Goal: Answer question/provide support

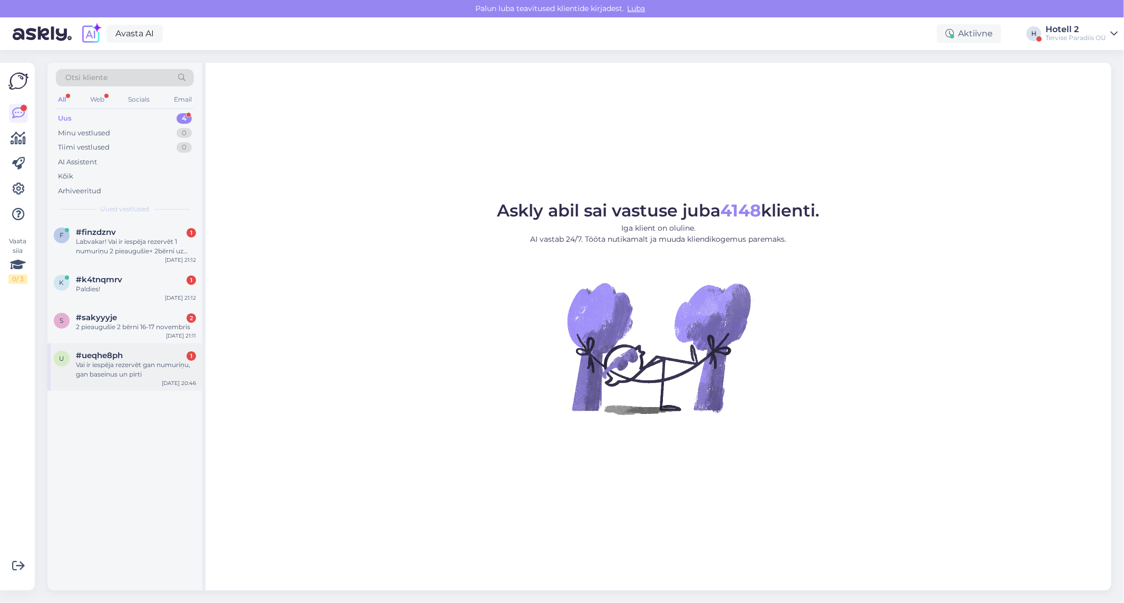
click at [139, 372] on div "Vai ir iespēja rezervēt gan numuriņu, gan baseinus un pirti" at bounding box center [136, 369] width 120 height 19
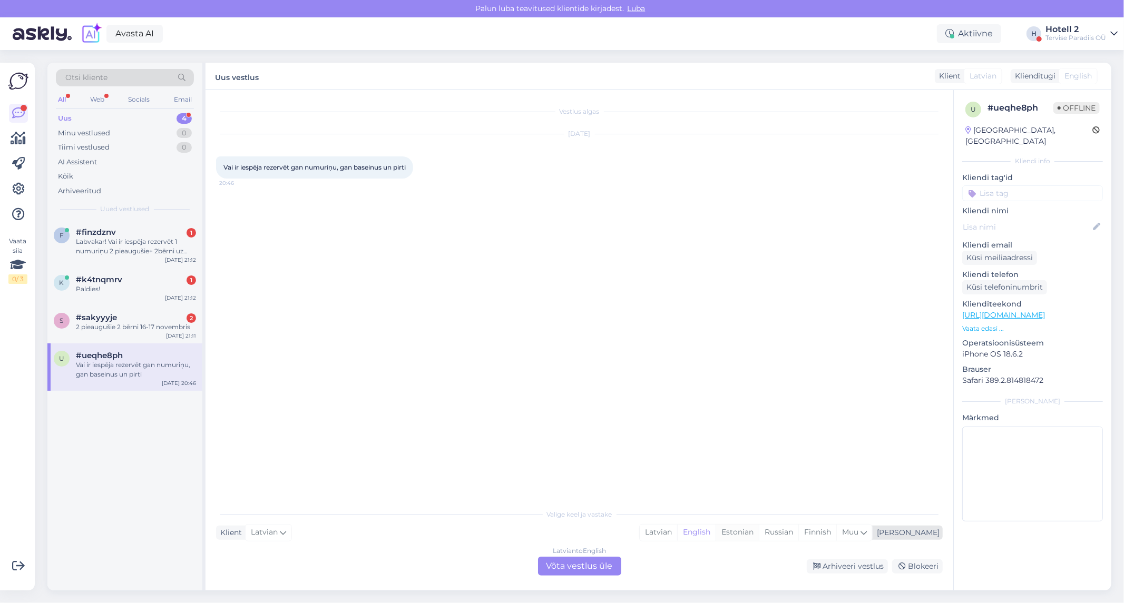
click at [759, 531] on div "Estonian" at bounding box center [736, 533] width 43 height 16
click at [580, 564] on div "Latvian to Estonian Võta vestlus üle" at bounding box center [579, 566] width 83 height 19
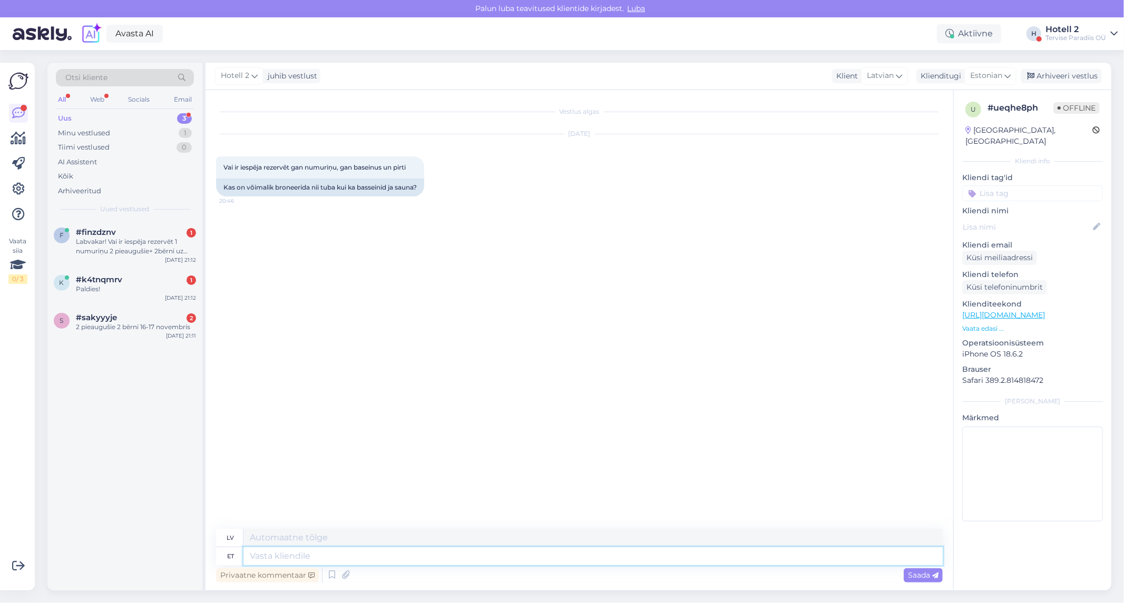
click at [335, 554] on textarea at bounding box center [592, 556] width 699 height 18
type textarea "t"
type textarea "Tere!"
type textarea "Sveiki"
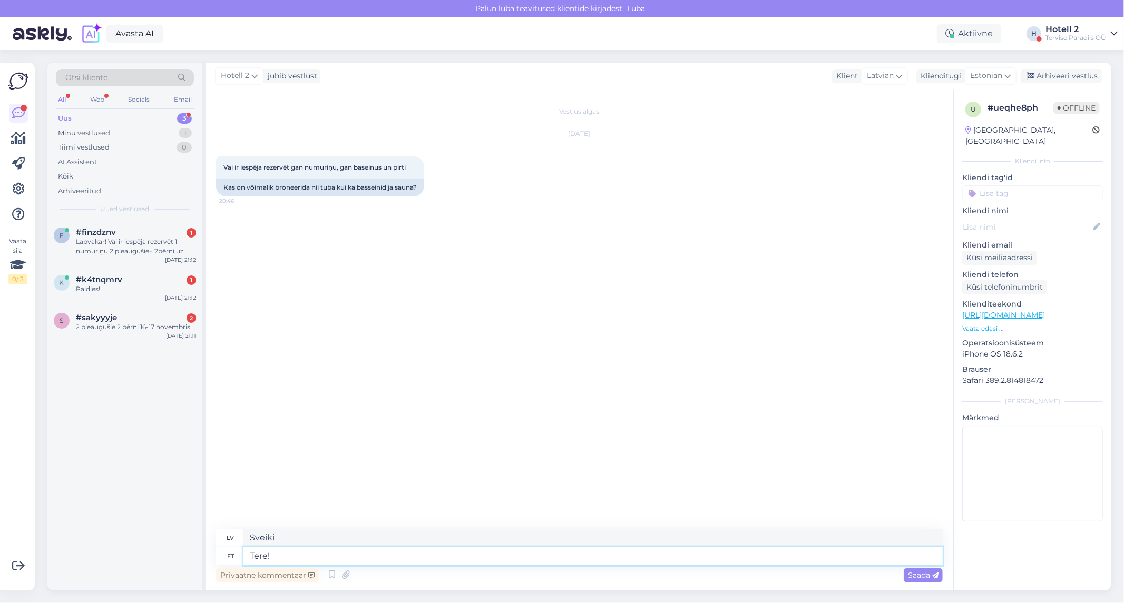
type textarea "Tere!"
type textarea "Sveiki!"
type textarea "Tere! [PERSON_NAME]"
type textarea "Sveiki! Ja"
type textarea "Tere! Kui broneerite"
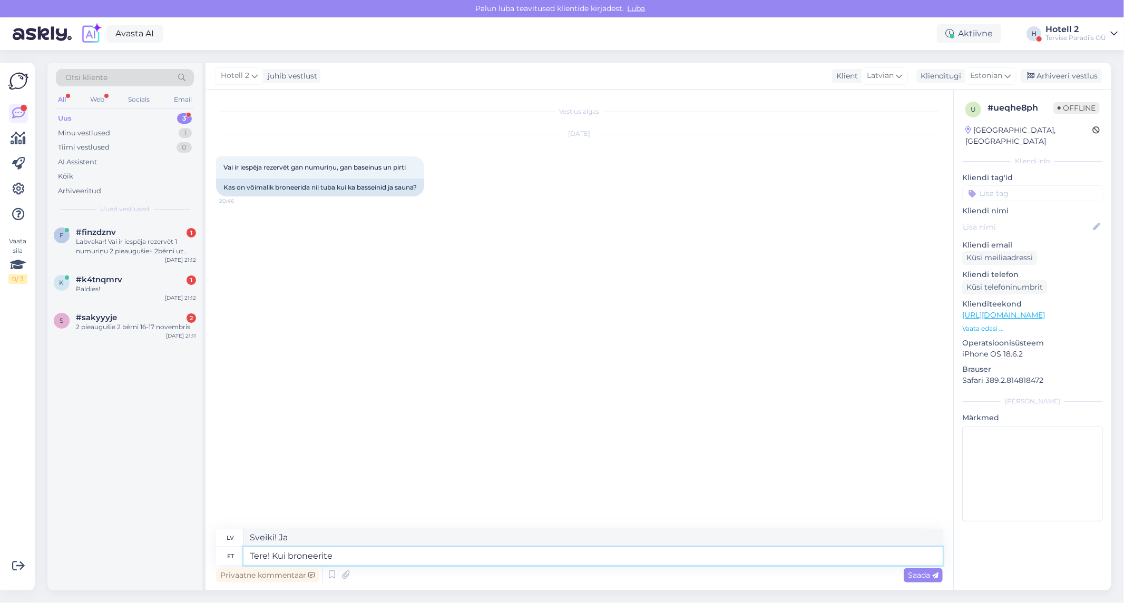
type textarea "Sveiki! Ja jūs rezervējat"
type textarea "Tere! Kui broneerite mei"
type textarea "Sveiki! Ja rezervējat"
type textarea "Tere! Kui broneerite meie j"
type textarea "Sveiki! Ja rezervējat pie mums"
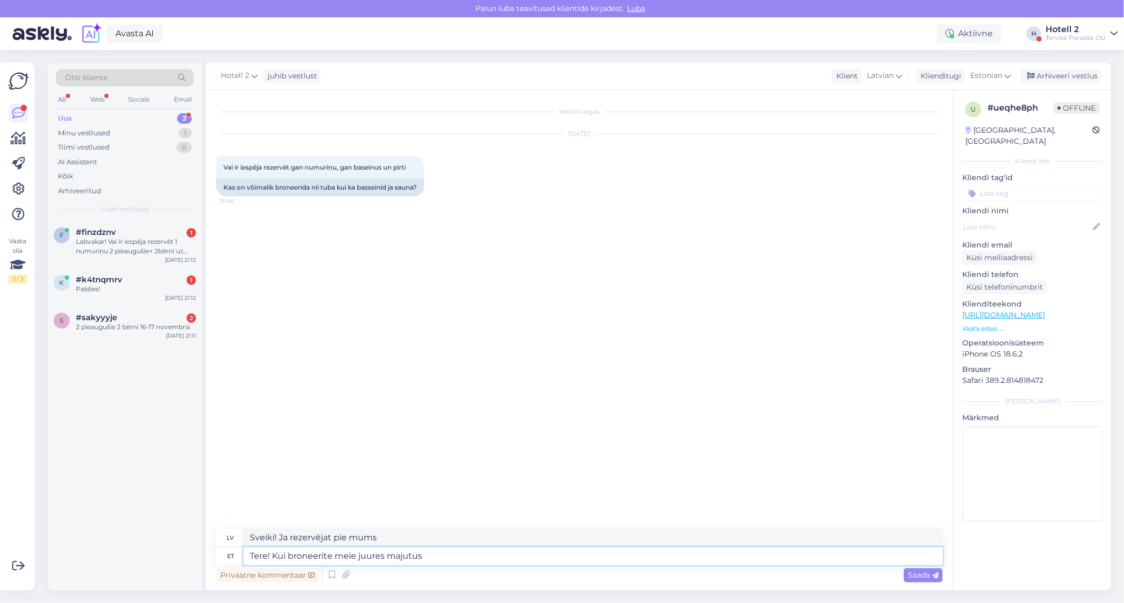
type textarea "Tere! Kui broneerite meie juures majutuse"
type textarea "Sveiki! Ja rezervējat naktsmītni pie mums"
type textarea "Tere! Kui broneerite meie juures majutuse,"
type textarea "Sveiki! Rezervējot naktsmītni pie mums,"
type textarea "Tere! Kui broneerite meie juures majutuse, on hi"
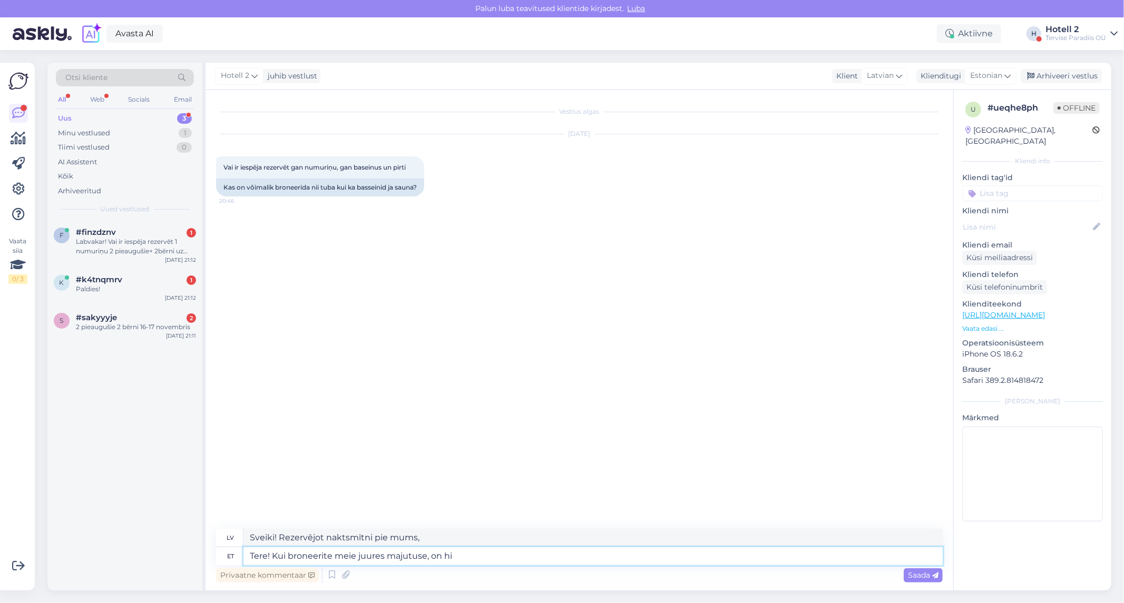
type textarea "Sveiki! Ja rezervējat naktsmītni pie mums,"
type textarea "Tere! Kui broneerite meie juures majutuse, on hinna s"
type textarea "Sveiki! Ja rezervējat izmitināšanu pie mums, cena ir [PERSON_NAME]:"
type textarea "Tere! Kui broneerite meie juures majutuse, on hinna sees"
type textarea "Sveiki! Rezervējot naktsmītni pie mums, cenā ir iekļauts"
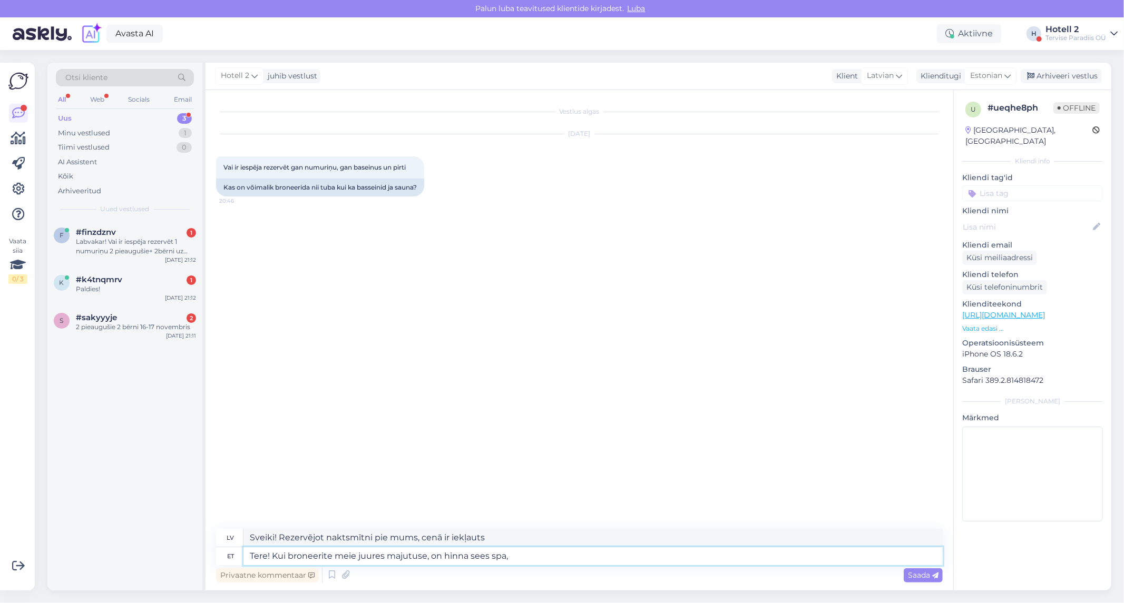
type textarea "Tere! Kui broneerite meie juures majutuse, on hinna sees spa,"
type textarea "Sveiki! Ja rezervējat izmitināšanu pie mums, spa ir iekļauts cenā."
type textarea "Tere! Kui broneerite meie juures majutuse, on hinna sees spa, v"
type textarea "Sveiki! Rezervējot naktsmītni pie mums, spa ir iekļauts cenā."
type textarea "Tere! Kui broneerite meie juures majutuse, on hinna sees spa, veepark"
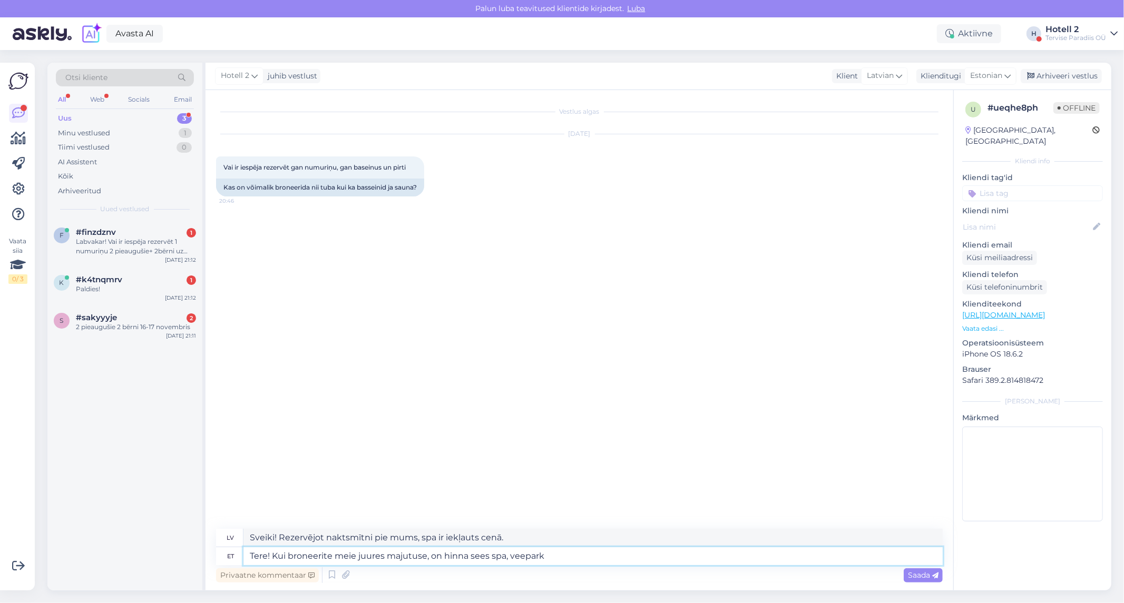
type textarea "Sveiki! Ja rezervējat izmitināšanu pie mums, spa un akvaparks ir iekļauti cenā."
type textarea "Tere! Kui broneerite meie juures majutuse, on hinna sees spa, veepark ja h"
type textarea "Sveiki! Rezervējot naktsmītni pie mums, spa, akvaparks un"
type textarea "Tere! Kui broneerite meie juures majutuse, on hinna sees spa, veepark ja hommik…"
type textarea "Sveiki! Rezervējot naktsmītni pie mums, cenā ir iekļauts spa, akvaparks un brok…"
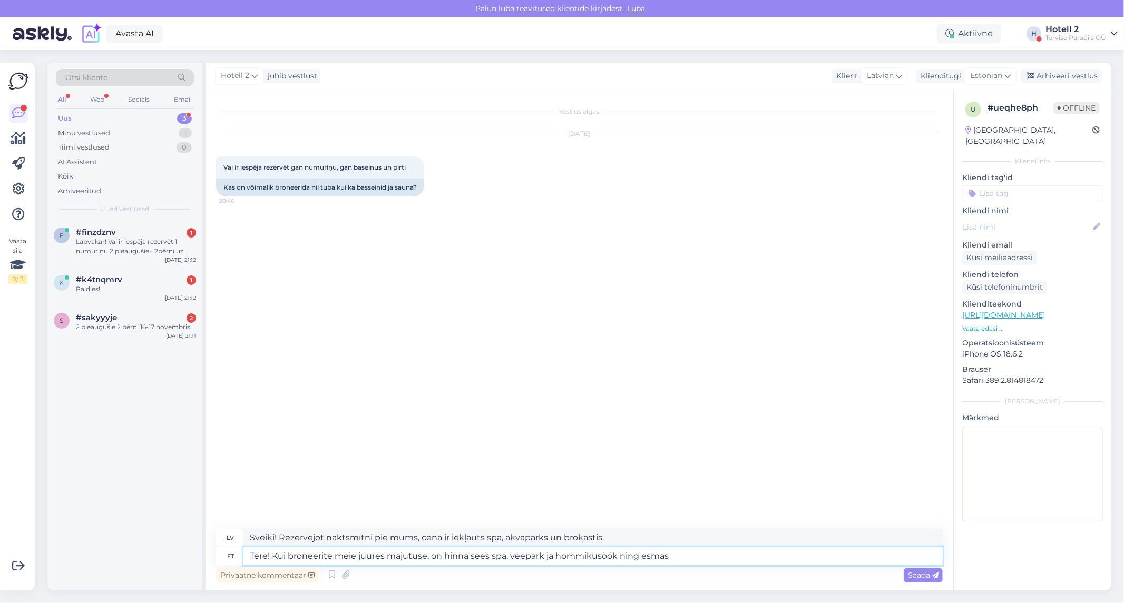
type textarea "Tere! Kui broneerite meie juures majutuse, on hinna sees spa, veepark ja hommik…"
type textarea "Sveiki! Rezervējot naktsmītni pie mums, spa, akvaparks un brokastis ir iekļauta…"
type textarea "Tere! Kui broneerite meie juures majutuse, on hinna sees spa, veepark ja hommik…"
type textarea "Sveiki! Rezervējot naktsmītni pie mums, spa, akvaparks un brokastis ir iekļauta…"
type textarea "Tere! Kui broneerite meie juures majutuse, on hinna sees spa, veepark ja hommik…"
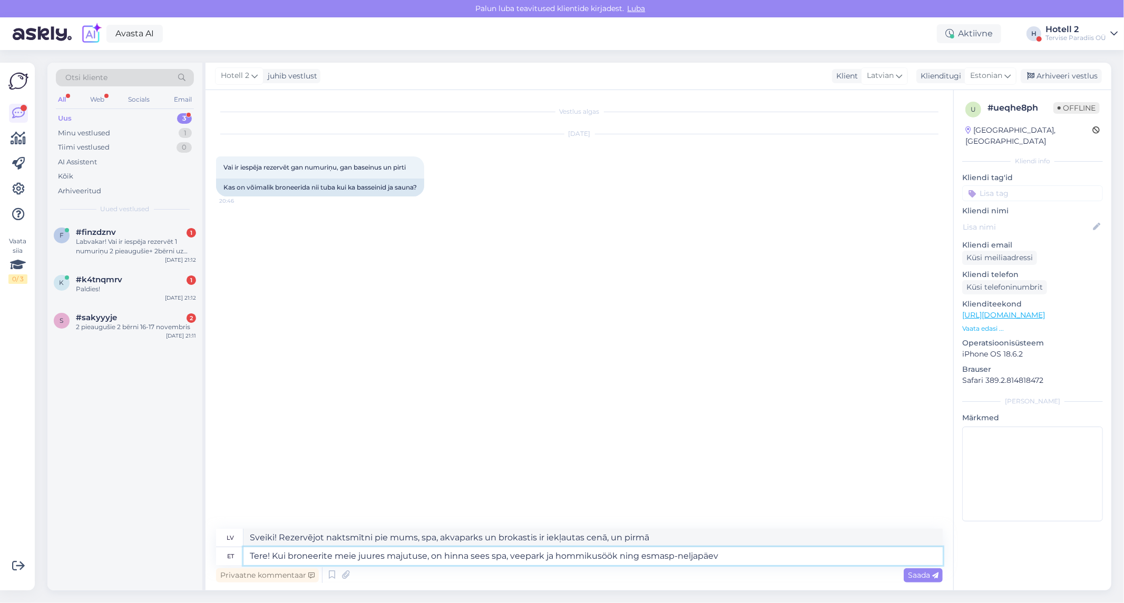
type textarea "Sveiki! Rezervējot naktsmītni pie mums, cenā ietilpst spa, akvaparks un brokast…"
type textarea "Tere! Kui broneerite meie juures majutuse, on hinna sees spa, veepark ja hommik…"
type textarea "Sveiki! Rezervējot naktsmītni pie mums, cenā ietilpst spa, akvaparks un brokast…"
type textarea "Tere! Kui broneerite meie juures majutuse, on hinna sees spa, veepark ja hommik…"
type textarea "Sveiki! Rezervējot naktsmītni pie mums, cenā ietilpst spa, akvaparks un brokast…"
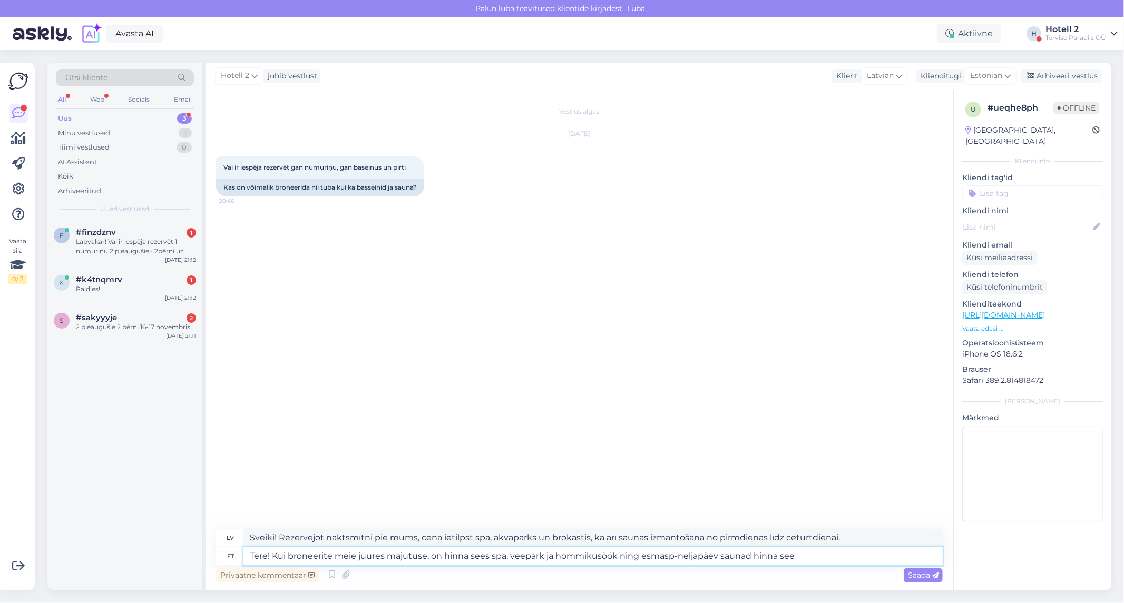
type textarea "Tere! Kui broneerite meie juures majutuse, on hinna sees spa, veepark ja hommik…"
type textarea "Sveiki! Rezervējot naktsmītni pie mums, cenā ir iekļauts spa, akvaparks un brok…"
type textarea "Tere! Kui broneerite meie juures majutuse, on hinna sees spa, veepark ja hommik…"
type textarea "Sveiki! Rezervējot naktsmītni pie mums, cenā ietilpst spa, akvaparks un brokast…"
type textarea "Tere! Kui broneerite meie juures majutuse, on hinna sees spa, veepark ja hommik…"
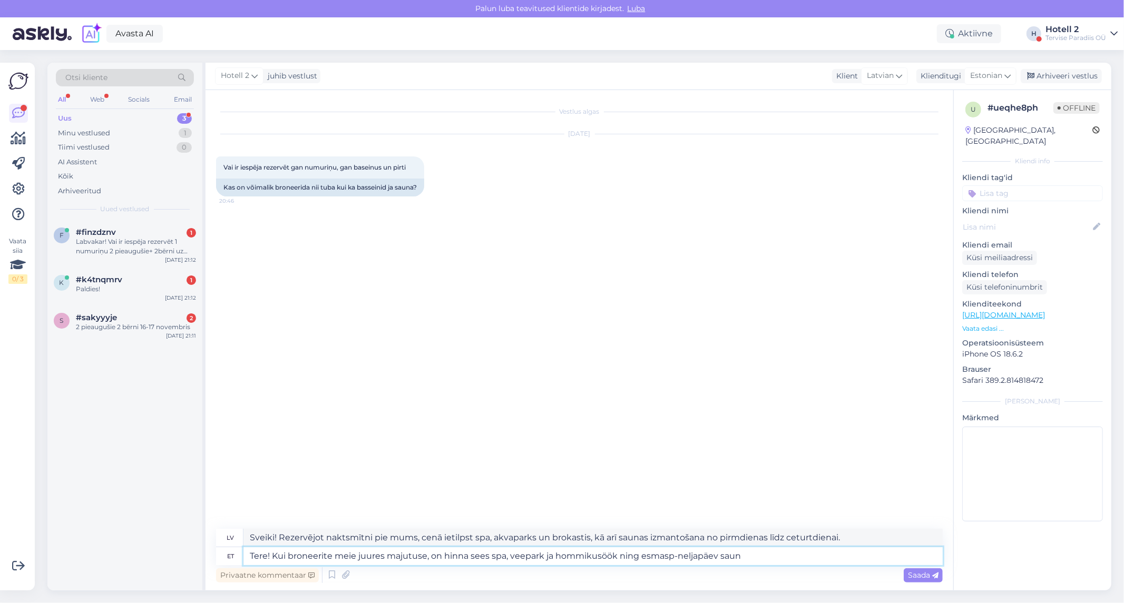
type textarea "Sveiki! Rezervējot naktsmītni pie mums, cenā ietilpst spa, akvaparks un brokast…"
type textarea "Tere! Kui broneerite meie juures majutuse, on hinna sees spa, veepark ja hommik…"
type textarea "Sveiki! Rezervējot naktsmītni pie mums, cenā ietilpst spa, akvaparks un brokast…"
type textarea "Tere! Kui broneerite meie juures majutuse, on hinna sees spa, veepark ja hommik…"
type textarea "Sveiki! Rezervējot naktsmītni pie mums, cenā ietilpst spa, akvaparks un brokast…"
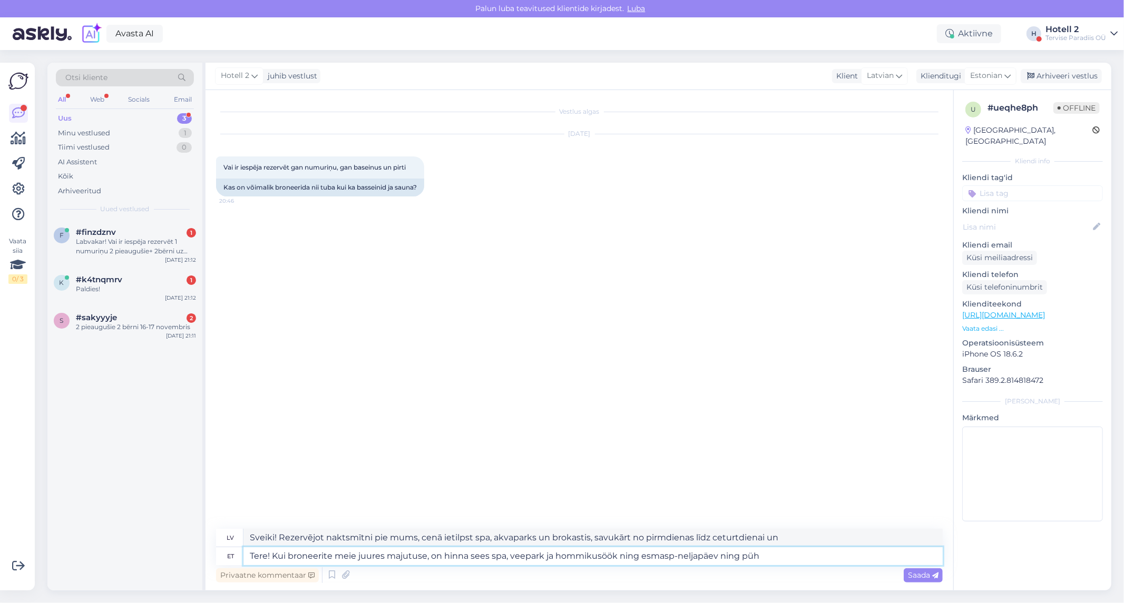
type textarea "Tere! Kui broneerite meie juures majutuse, on hinna sees spa, veepark ja hommik…"
type textarea "Sveiki! Rezervējot naktsmītni pie mums, cenā ietilpst spa, akvaparks un brokast…"
type textarea "Tere! Kui broneerite meie juures majutuse, on hinna sees spa, veepark ja hommik…"
type textarea "Sveiki! Rezervējot naktsmītni pie mums, cenā ietilpst spa, akvaparks un brokast…"
type textarea "Tere! Kui broneerite meie juures majutuse, on hinna sees spa, veepark ja hommik…"
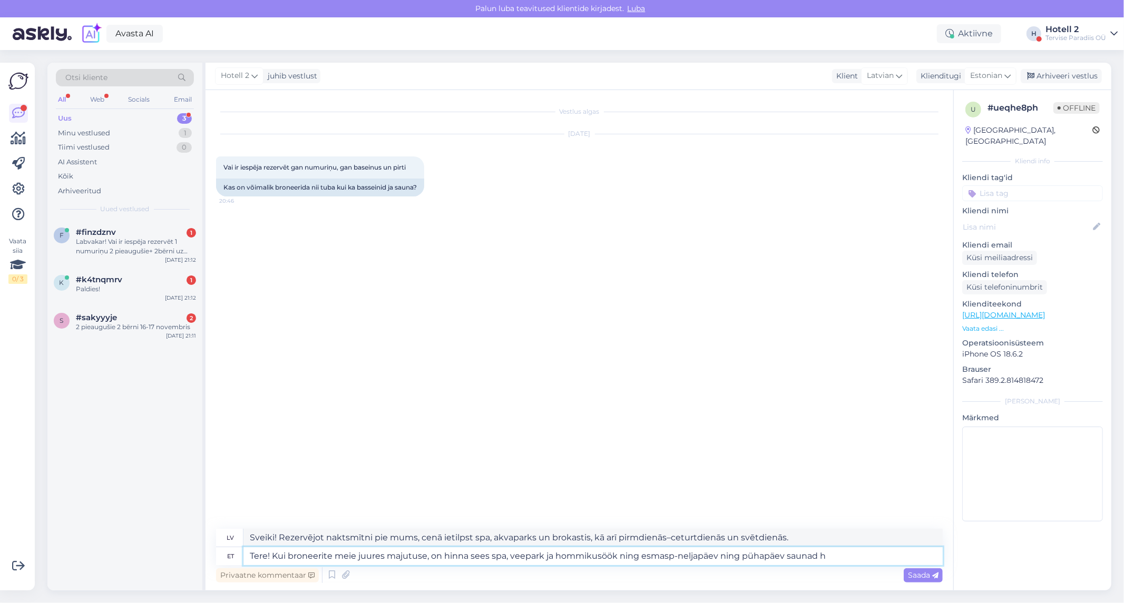
type textarea "Sveiki! Rezervējot naktsmītni pie mums, cenā ietilpst spa, akvaparks un brokast…"
type textarea "Tere! Kui broneerite meie juures majutuse, on hinna sees spa, veepark ja hommik…"
type textarea "Sveiki! Rezervējot naktsmītni pie mums, cenā ietilpst spa, akvaparks un brokast…"
type textarea "Tere! Kui broneerite meie juures majutuse, on hinna sees spa, veepark ja hommik…"
type textarea "Sveiki! Rezervējot naktsmītni pie mums, cenā ietilpst spa, akvaparks un brokast…"
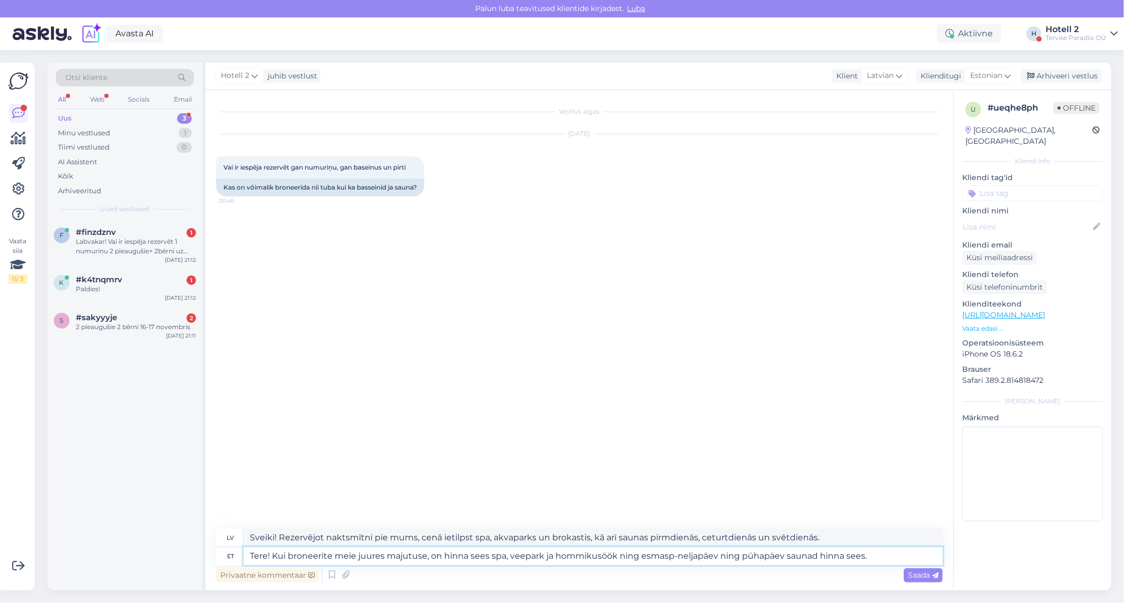
type textarea "Tere! Kui broneerite meie juures majutuse, on hinna sees spa, veepark ja hommik…"
type textarea "Sveiki! Rezervējot naktsmītni pie mums, cenā ir iekļauts spa, akvaparks un brok…"
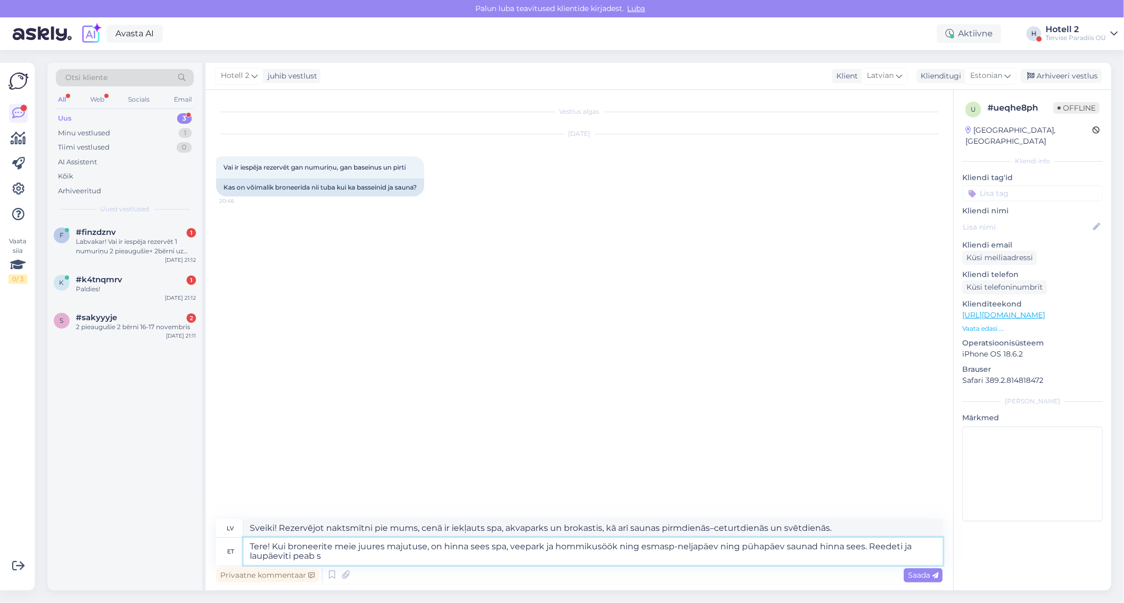
type textarea "Tere! Kui broneerite meie juures majutuse, on hinna sees spa, veepark ja hommik…"
type textarea "Sveiki! Rezervējot naktsmītni pie mums, cenā ietilpst spa, akvaparks un brokast…"
type textarea "Tere! Kui broneerite meie juures majutuse, on hinna sees spa, veepark ja hommik…"
type textarea "Sveiki! Rezervējot naktsmītni pie mums, cenā ir iekļauts spa, akvaparks un brok…"
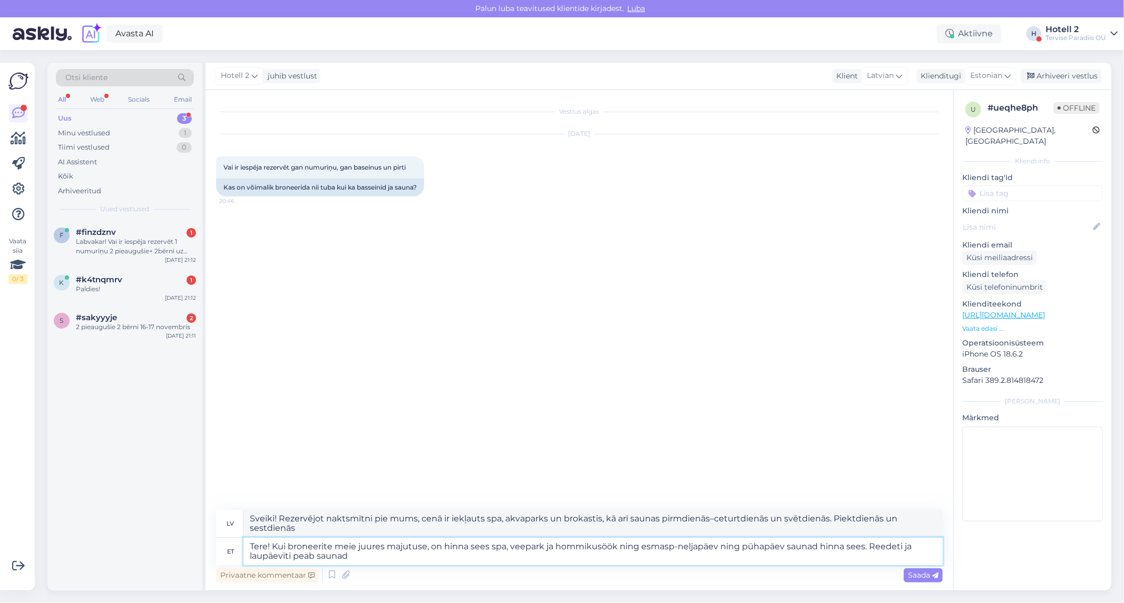
type textarea "Tere! Kui broneerite meie juures majutuse, on hinna sees spa, veepark ja hommik…"
type textarea "Sveiki! Rezervējot naktsmītni pie mums, cenā ietilpst spa, akvaparks un brokast…"
type textarea "Tere! Kui broneerite meie juures majutuse, on hinna sees spa, veepark ja hommik…"
type textarea "Sveiki! Rezervējot naktsmītni pie mums, cenā ietilpst spa, akvaparks un brokast…"
type textarea "Tere! Kui broneerite meie juures majutuse, on hinna sees spa, veepark ja hommik…"
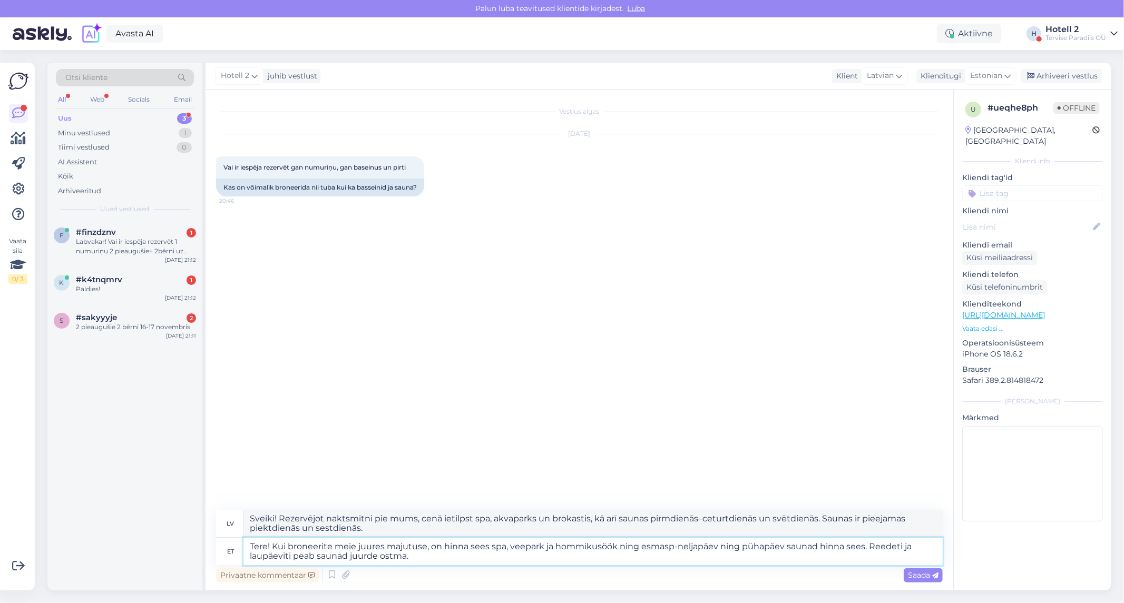
type textarea "Sveiki! Rezervējot naktsmītni pie mums, cenā ietilpst spa, akvaparks un brokast…"
type textarea "Tere! Kui broneerite meie juures majutuse, on hinna sees spa, veepark ja hommik…"
click at [912, 572] on span "Saada" at bounding box center [923, 575] width 31 height 9
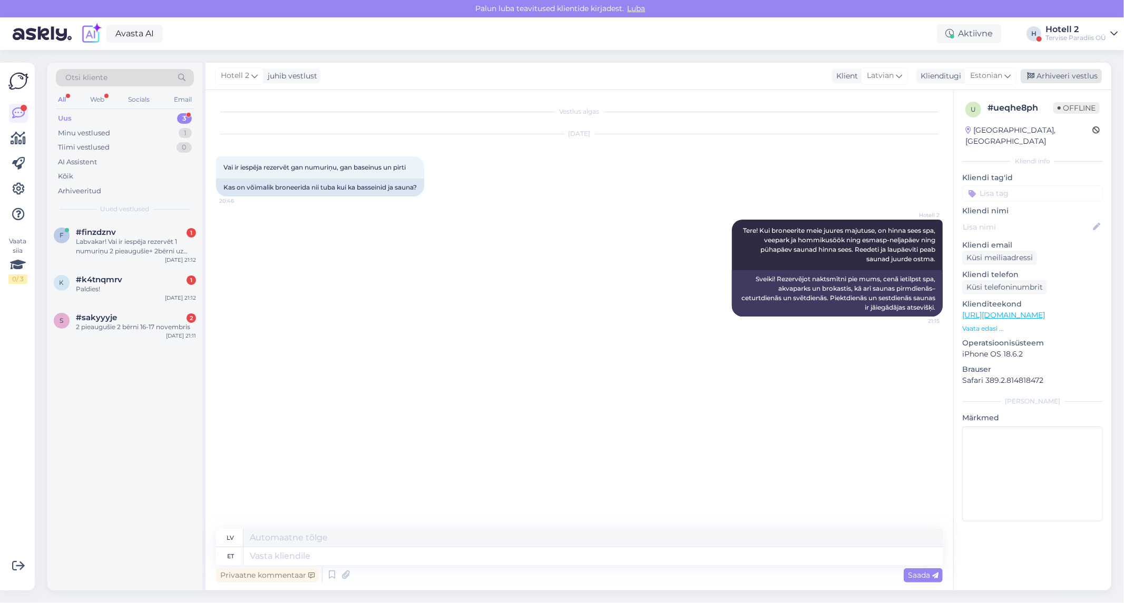
click at [1053, 79] on div "Arhiveeri vestlus" at bounding box center [1060, 76] width 81 height 14
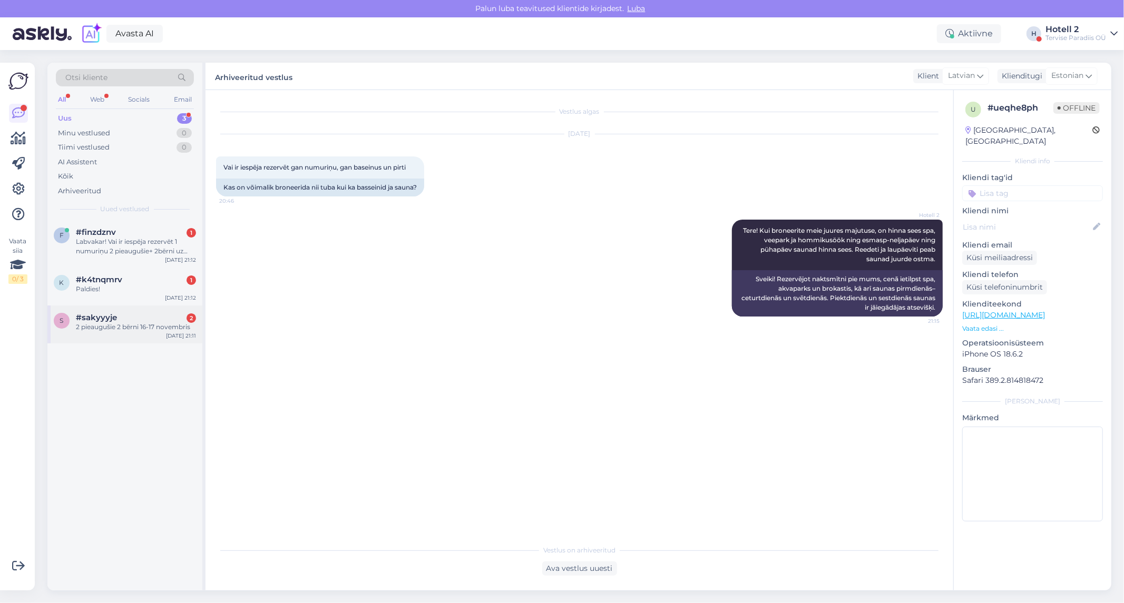
click at [171, 324] on div "2 pieaugušie 2 bērni 16-17 novembris" at bounding box center [136, 326] width 120 height 9
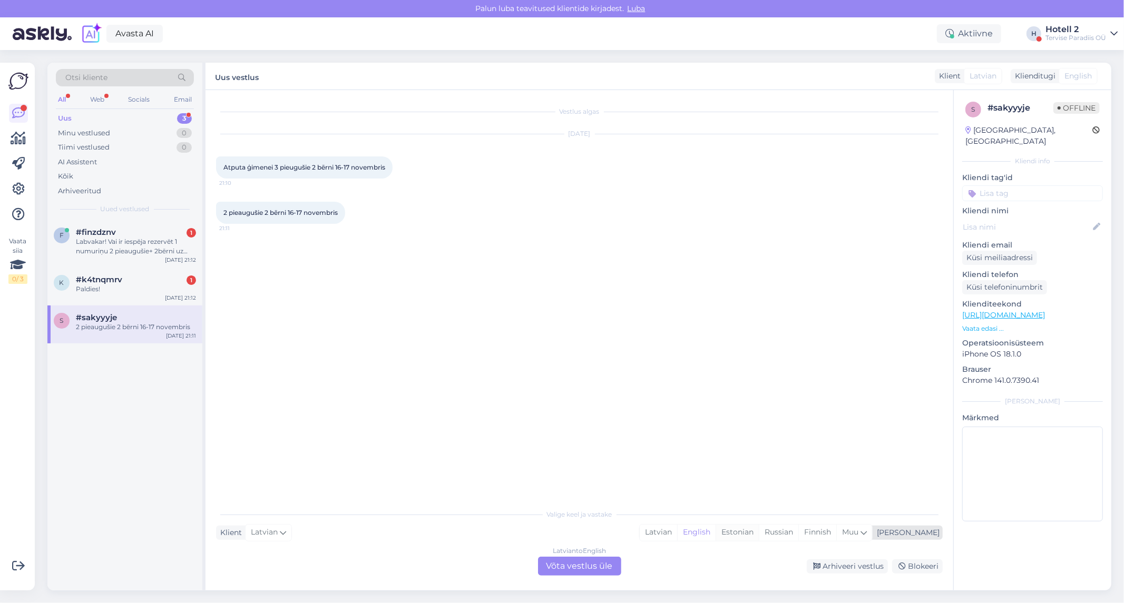
click at [759, 528] on div "Estonian" at bounding box center [736, 533] width 43 height 16
click at [588, 557] on div "Latvian to Estonian Võta vestlus üle" at bounding box center [579, 566] width 83 height 19
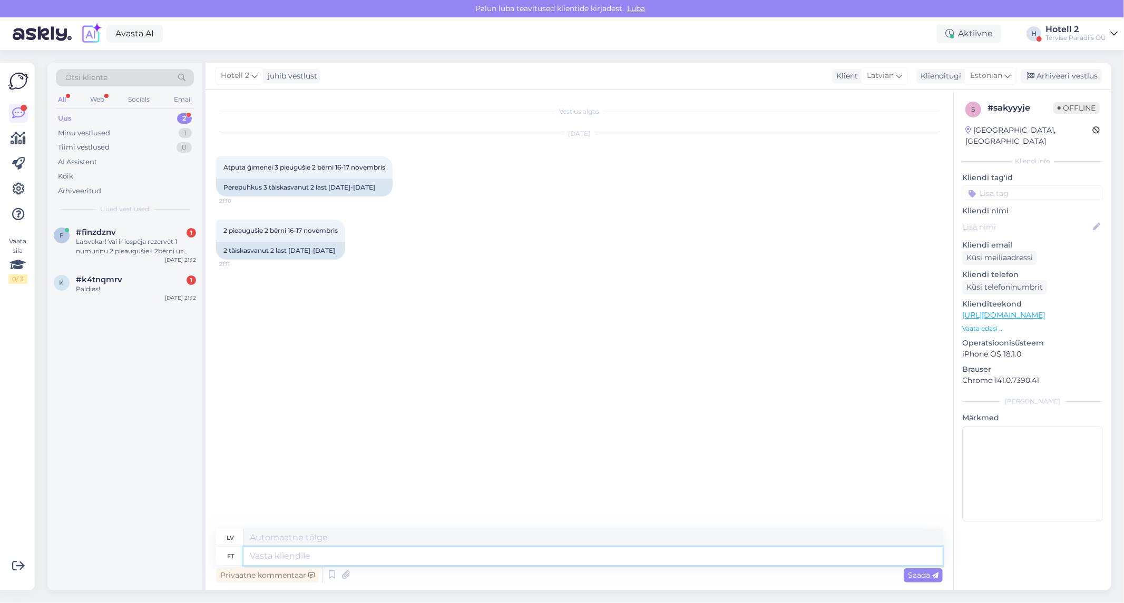
click at [306, 559] on textarea at bounding box center [592, 556] width 699 height 18
type textarea "Tere!"
type textarea "Sveiki"
type textarea "Tere!"
type textarea "Sveiki!"
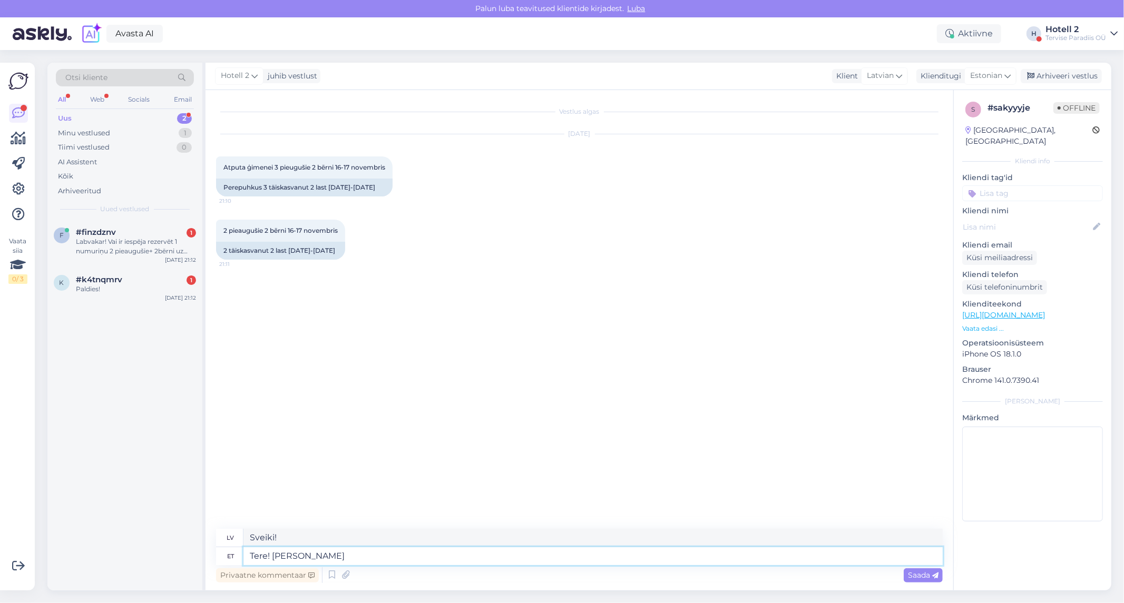
type textarea "Tere! [PERSON_NAME]"
type textarea "Sveiki! Ja"
type textarea "Tere! Kui soovite t"
type textarea "Sveiki! Ja vēlaties"
type textarea "Tere! Kui soovite teha"
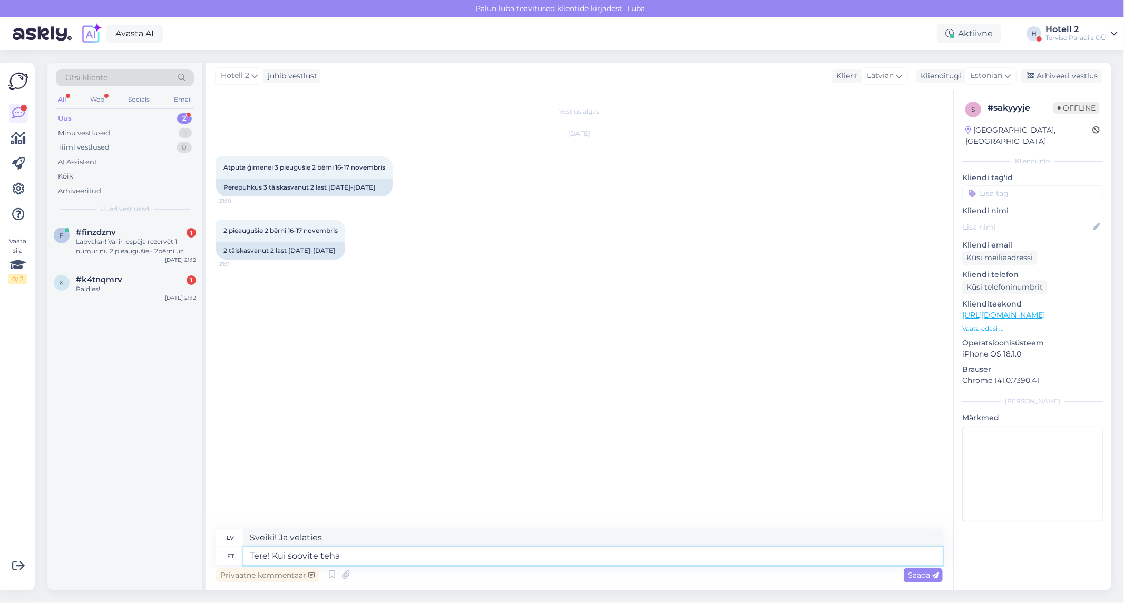
type textarea "Sveiki! Ja vēlaties to darīt"
type textarea "Tere! Kui soovite teha broneeringut"
type textarea "Sveiki! Ja vēlaties veikt rezervāciju"
type textarea "Tere! Kui soovite teha broneeringut kirjutage m"
type textarea "Sveiki! Ja vēlaties veikt rezervāciju, lūdzu, rakstiet"
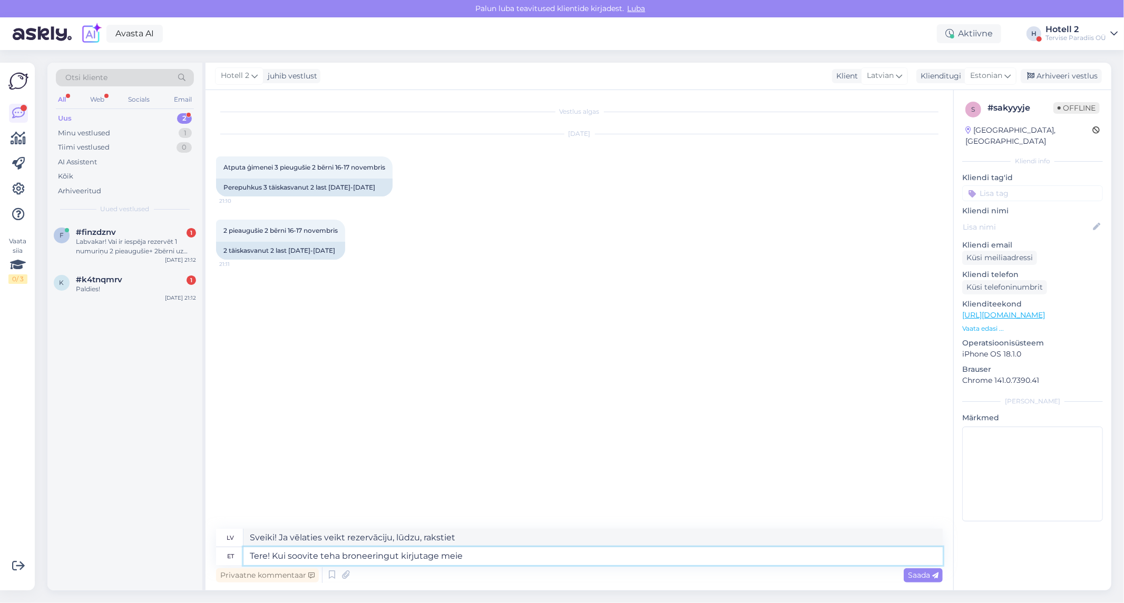
type textarea "Tere! Kui soovite teha broneeringut kirjutage meie"
type textarea "Sveiki! Ja vēlaties veikt rezervāciju, lūdzu, rakstiet mums."
type textarea "Tere! Kui soovite teha broneeringut kirjutage meie müügio"
type textarea "Sveiki! Ja vēlaties veikt rezervāciju, lūdzu, rakstiet mūsu pārdošanas nodaļai."
type textarea "Tere! Kui soovite teha broneeringut kirjutage meie müügiosakonnale"
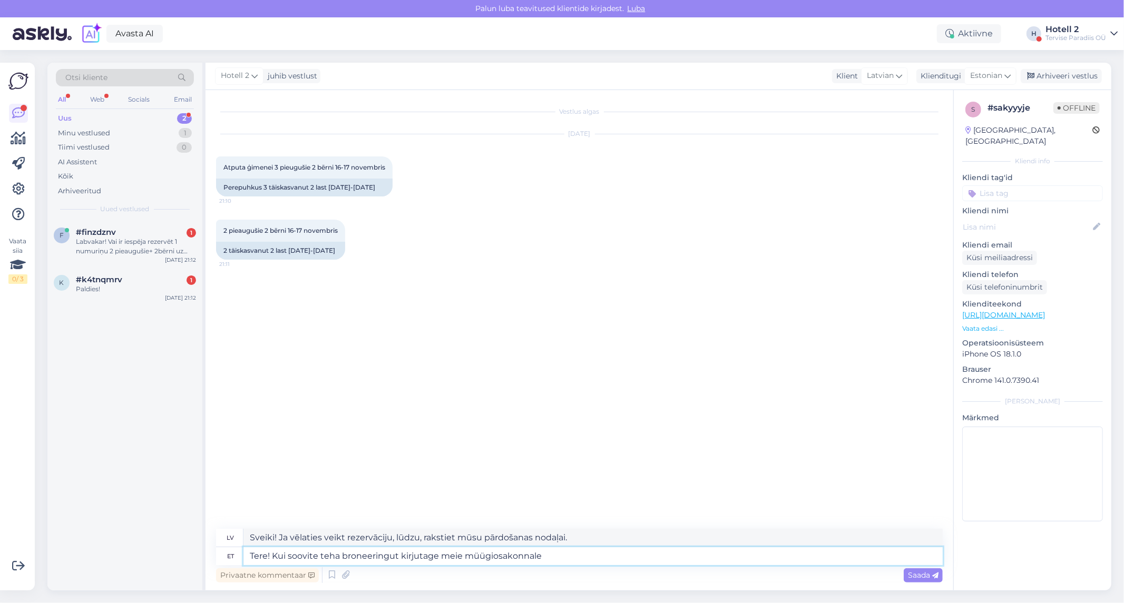
type textarea "Sveiki! Ja vēlaties veikt rezervāciju, lūdzu, sazinieties ar mūsu pārdošanas no…"
click at [398, 554] on textarea "Tere! Kui soovite teha broneeringut kirjutage meie müügiosakonnale" at bounding box center [592, 556] width 699 height 18
type textarea "Tere! Kui soovite teha broneeringut või soovite hinnapakkumist kirjutage meie m…"
type textarea "Sveiki! Ja vēlaties veikt rezervāciju vai saņemt cenu piedāvājumu, lūdzu, sazin…"
click at [669, 552] on textarea "Tere! Kui soovite teha broneeringut või soovite hinnapakkumist kirjutage meie m…" at bounding box center [592, 556] width 699 height 18
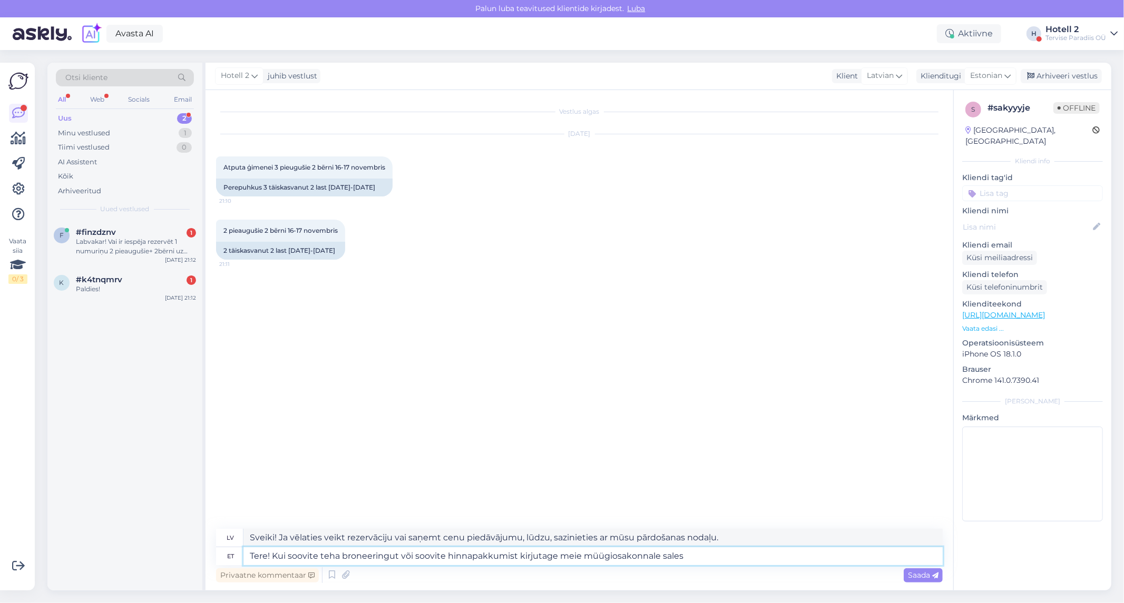
type textarea "Tere! Kui soovite teha broneeringut või soovite hinnapakkumist kirjutage meie m…"
type textarea "Sveiki! Ja vēlaties veikt rezervāciju vai saņemt cenu piedāvājumu, lūdzu, sazin…"
type textarea "Tere! Kui soovite teha broneeringut või soovite hinnapakkumist kirjutage meie m…"
type textarea "Sveiki! Ja vēlaties veikt rezervāciju vai saņemt cenu piedāvājumu, lūdzu, rakst…"
type textarea "Tere! Kui soovite teha broneeringut või soovite hinnapakkumist kirjutage meie m…"
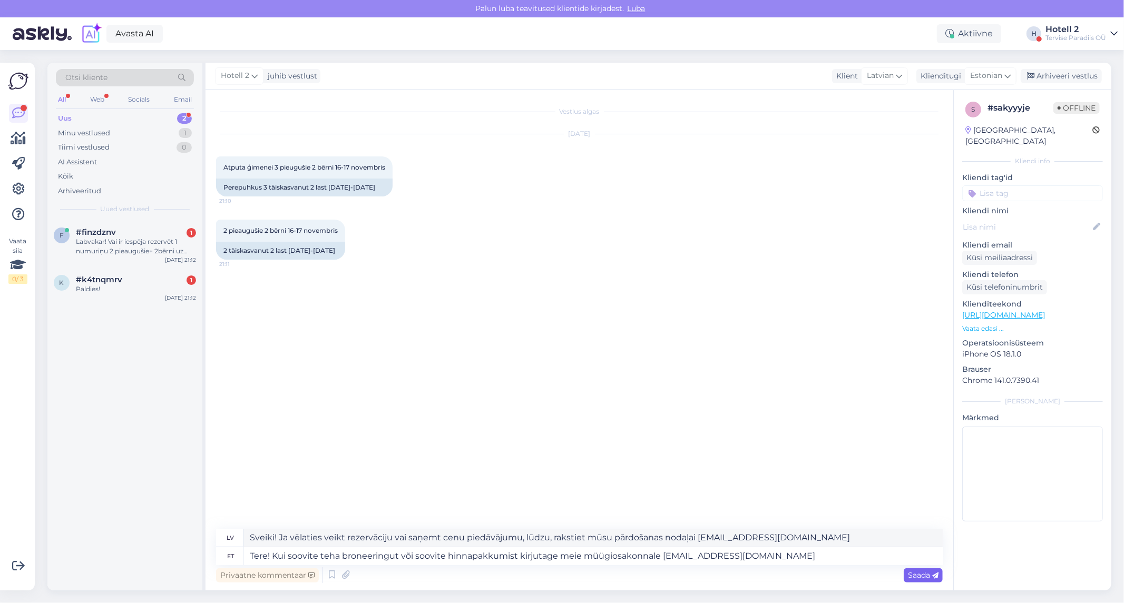
click at [932, 573] on icon at bounding box center [935, 576] width 6 height 6
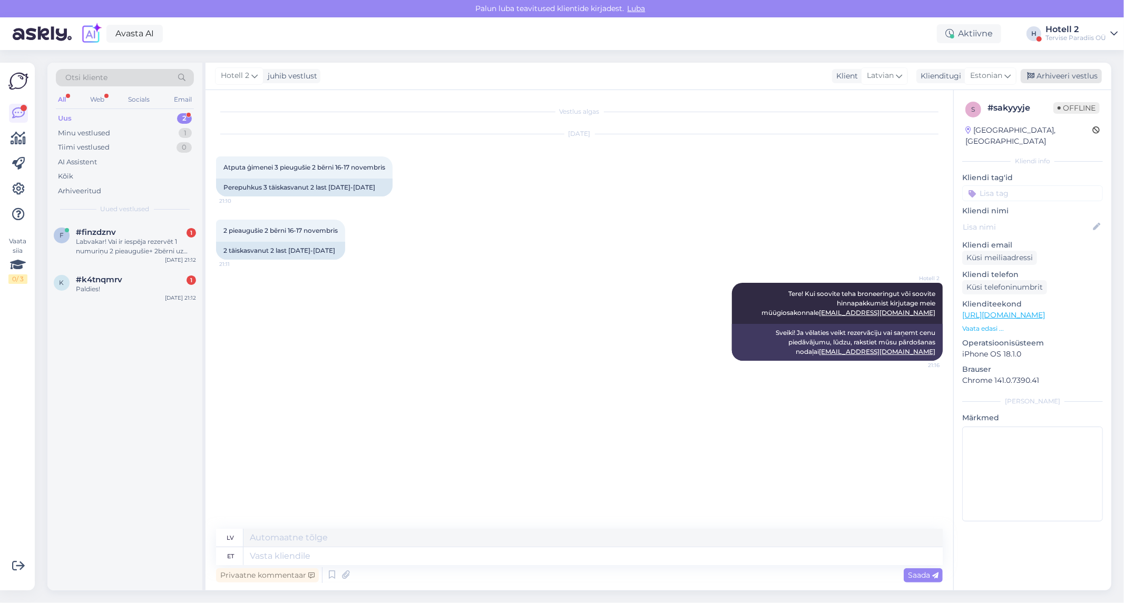
click at [1063, 77] on div "Arhiveeri vestlus" at bounding box center [1060, 76] width 81 height 14
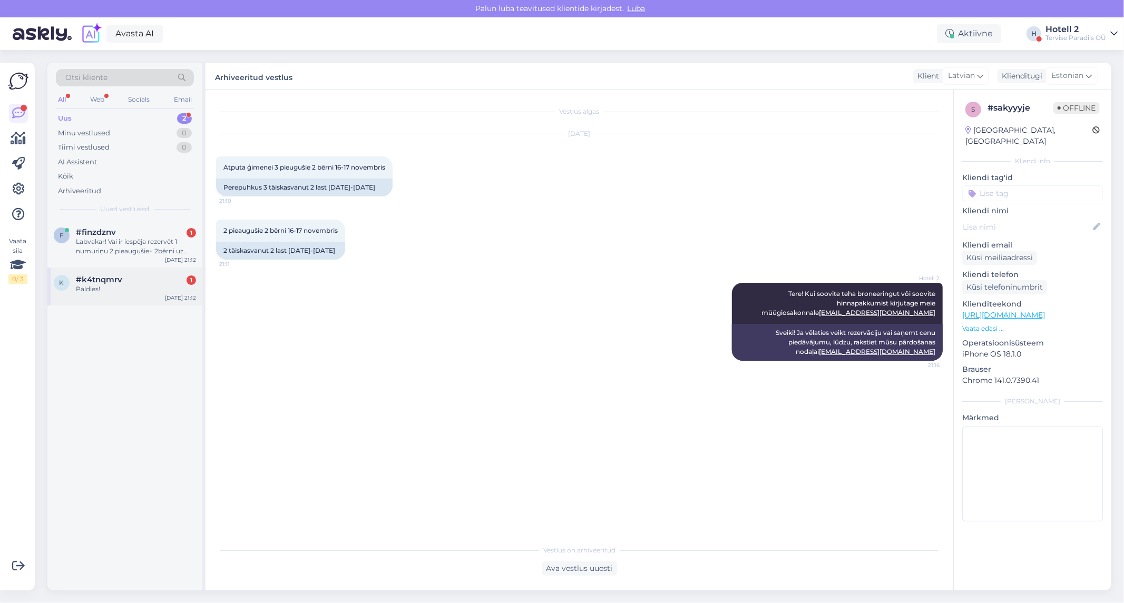
click at [123, 294] on div "k #k4tnqmrv 1 Paldies! [DATE] 21:12" at bounding box center [124, 287] width 155 height 38
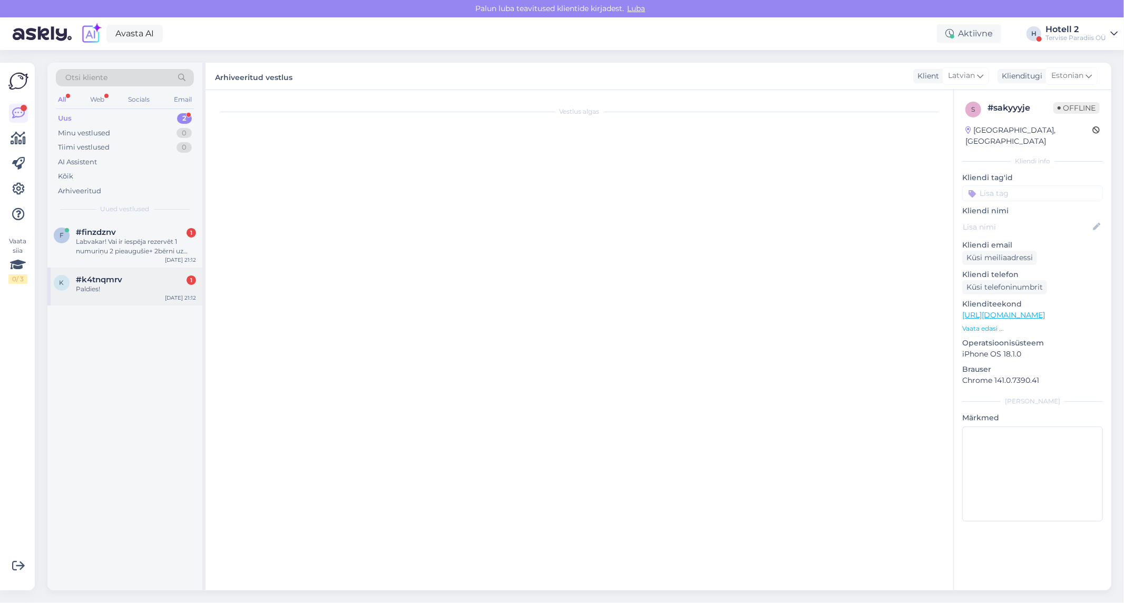
scroll to position [712, 0]
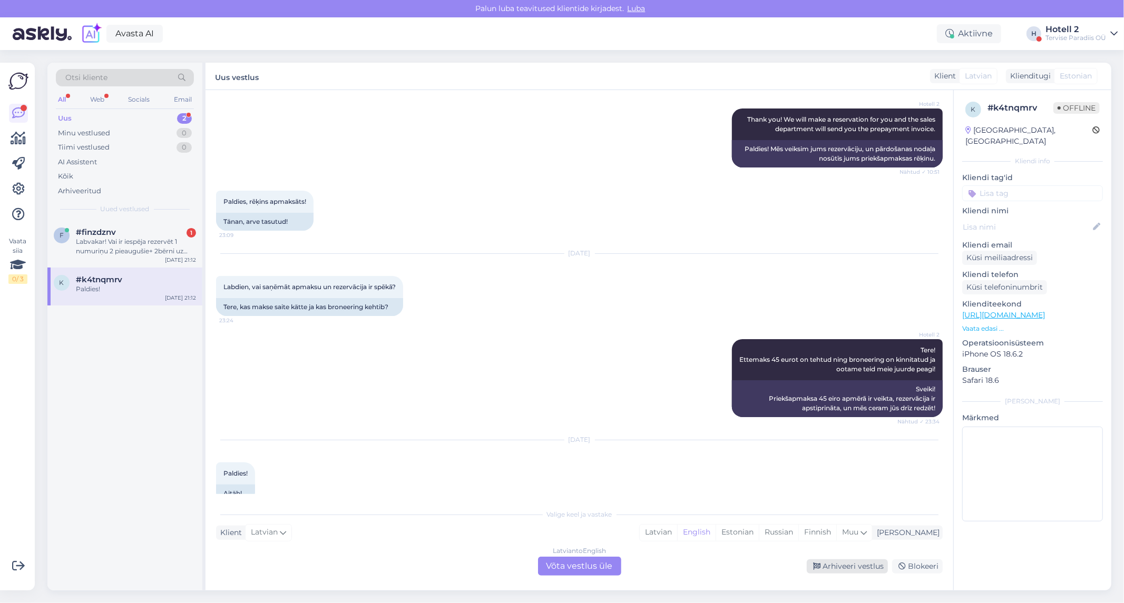
click at [831, 562] on div "Arhiveeri vestlus" at bounding box center [847, 566] width 81 height 14
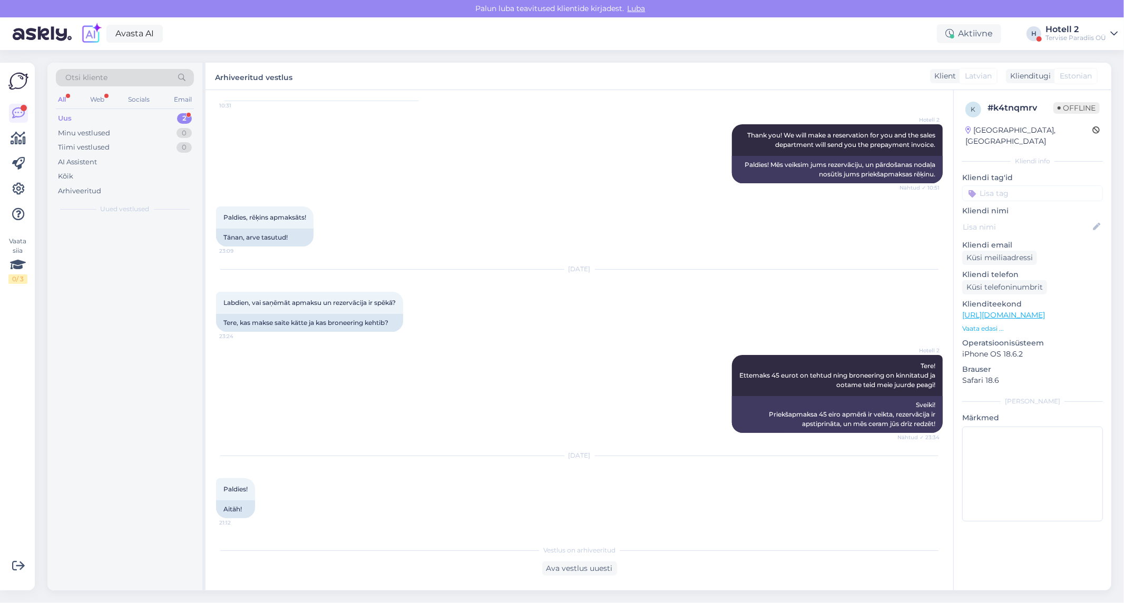
scroll to position [676, 0]
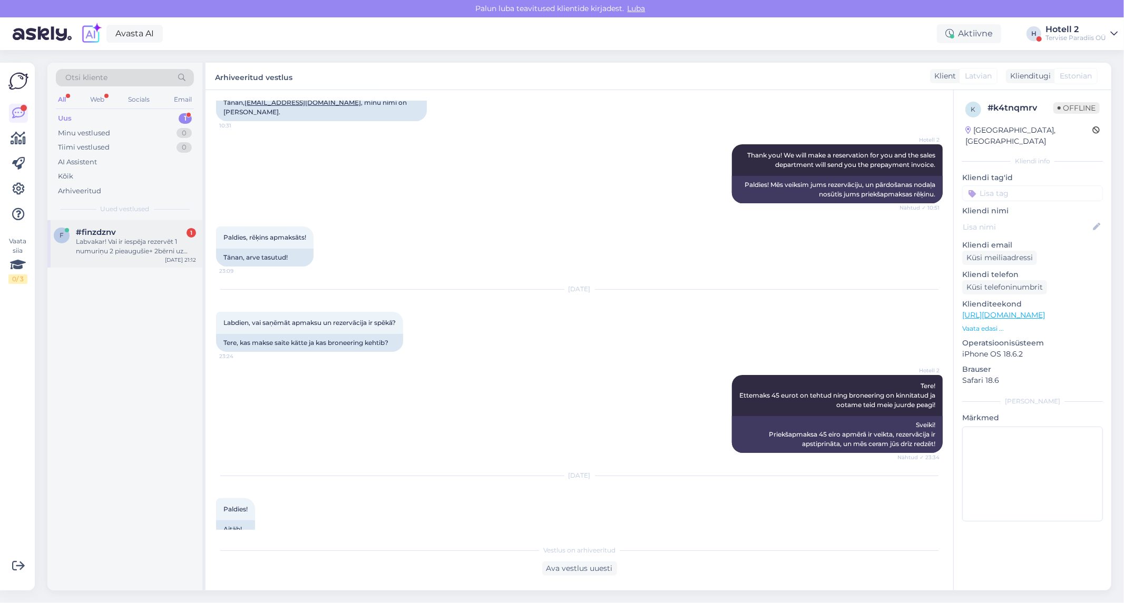
click at [118, 255] on div "Labvakar! Vai ir iespēja rezervēt 1 numuriņu 2 pieaugušie+ 2bērni uz 2naktīm no…" at bounding box center [136, 246] width 120 height 19
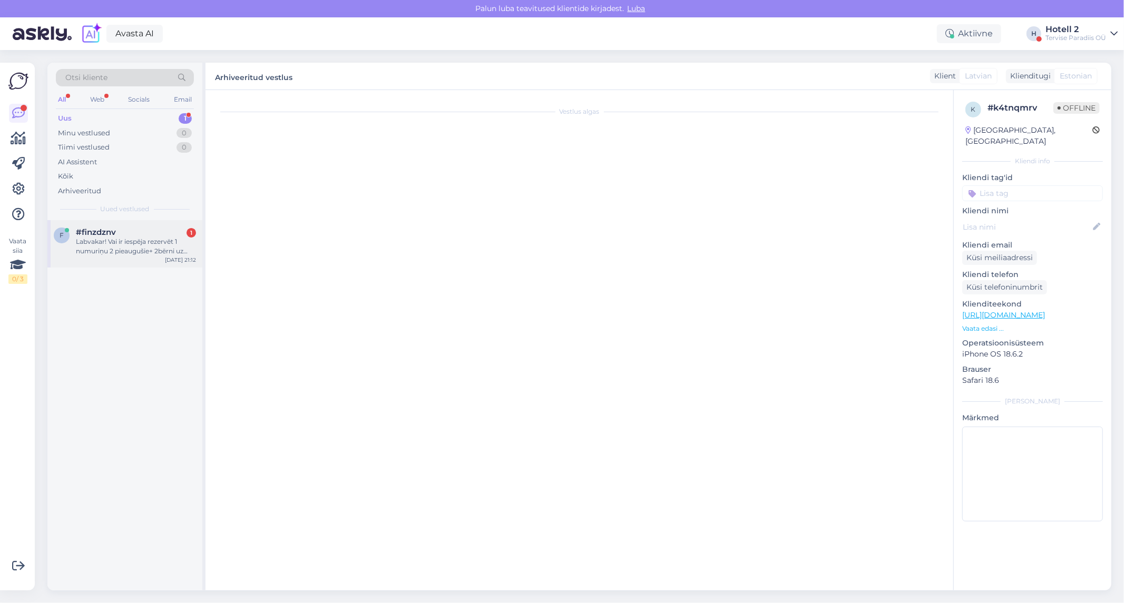
scroll to position [0, 0]
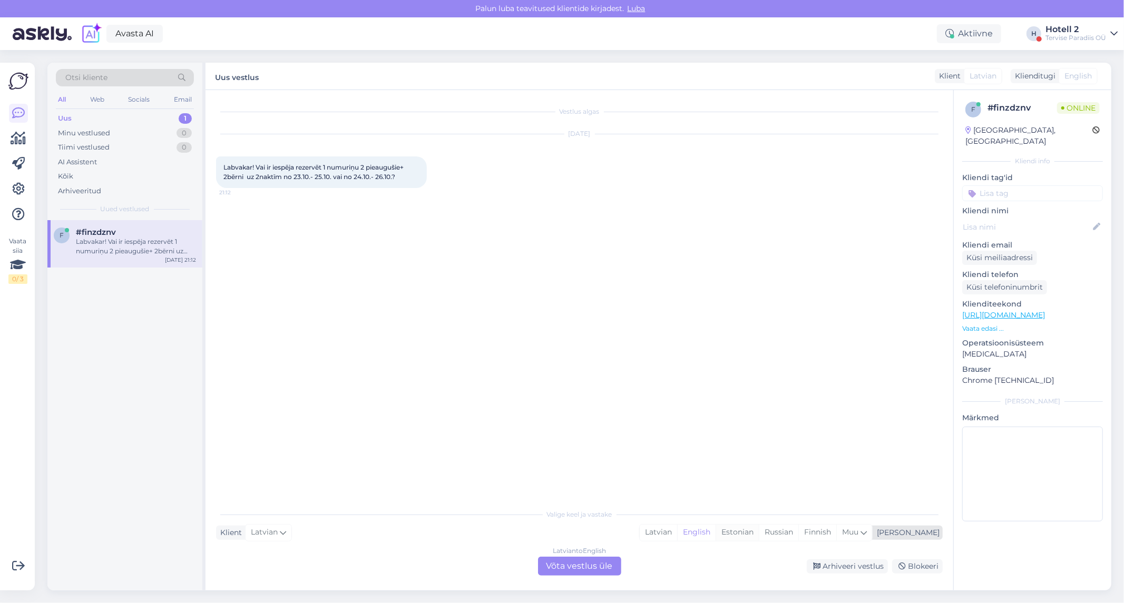
click at [759, 533] on div "Estonian" at bounding box center [736, 533] width 43 height 16
click at [580, 559] on div "Latvian to Estonian Võta vestlus üle" at bounding box center [579, 566] width 83 height 19
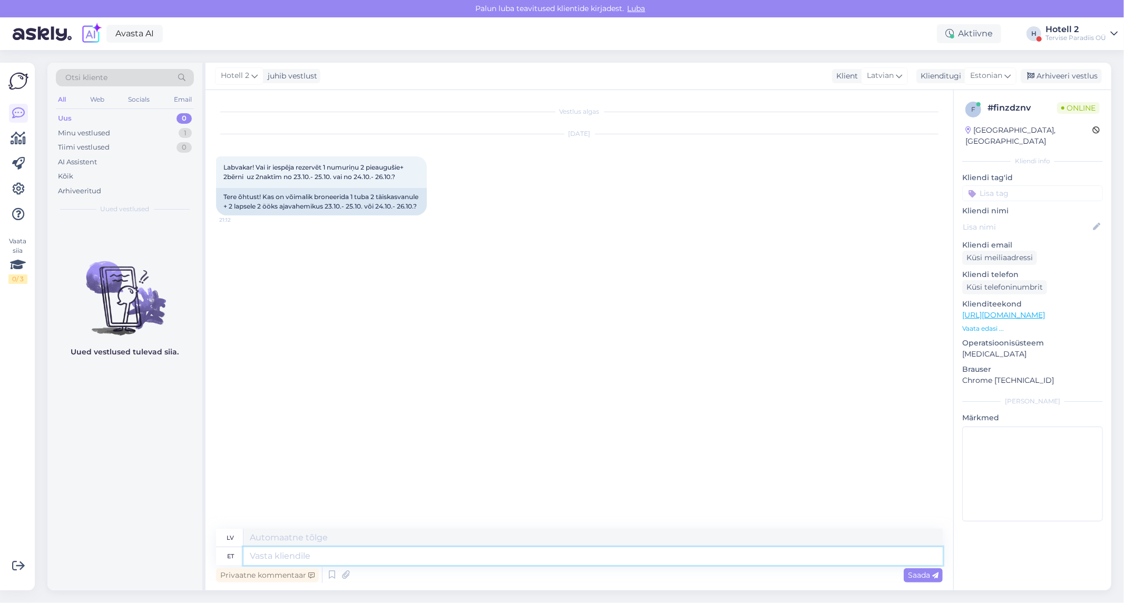
click at [277, 552] on textarea at bounding box center [592, 556] width 699 height 18
type textarea "Tere!"
type textarea "Sveiki"
type textarea "Tere!"
type textarea "Sveiki!"
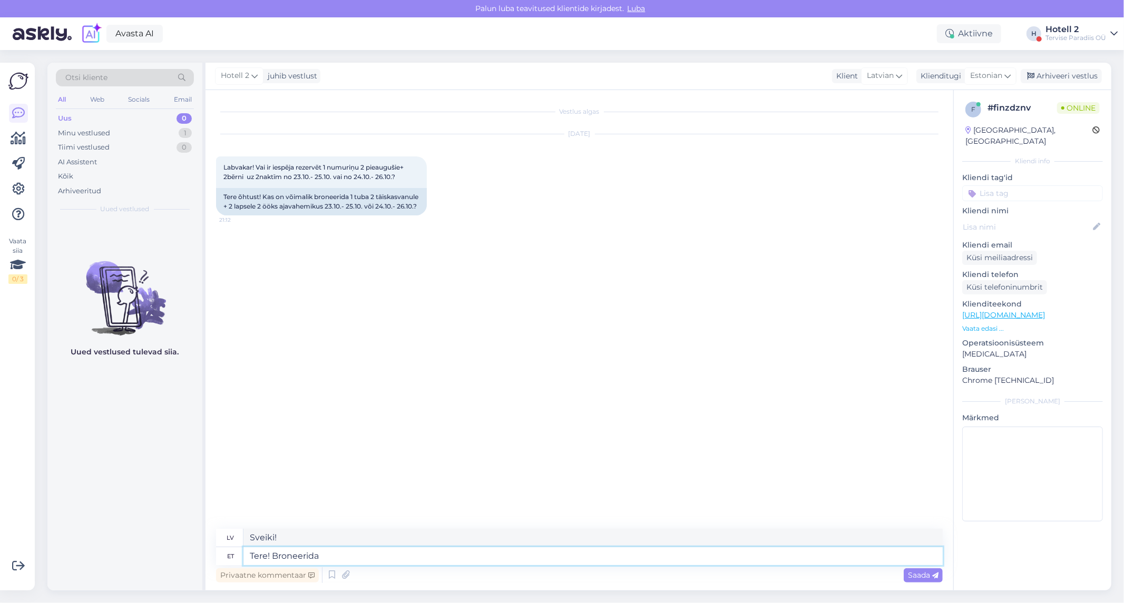
type textarea "Tere! Broneerida o"
type textarea "Sveiki! Rezervē tagad"
type textarea "Tere! Broneerida on v"
type textarea "Sveiki! Varat rezervēt."
type textarea "Tere! Broneerida on võimalik m"
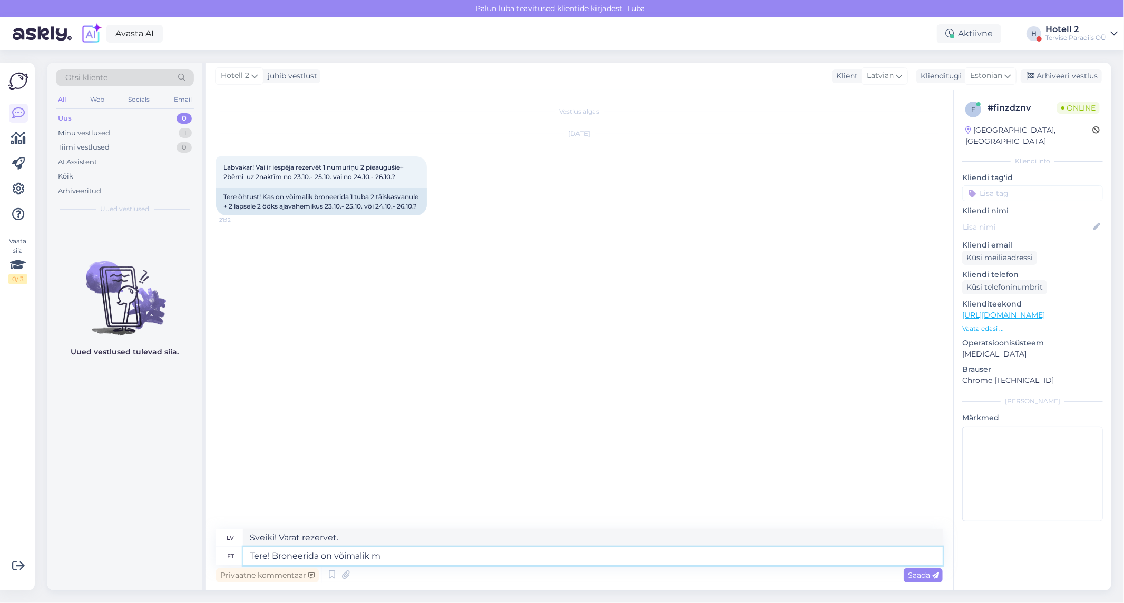
type textarea "Sveiki! Ir iespējams veikt rezervāciju."
type textarea "Tere! Broneerida on võimalik meie k"
type textarea "Sveiki! Jūs varat rezervēt pie mums"
type textarea "Tere! Broneerida on võimalik meie kodulehel"
type textarea "Sveiki! Rezervēt var mūsu mājaslapā."
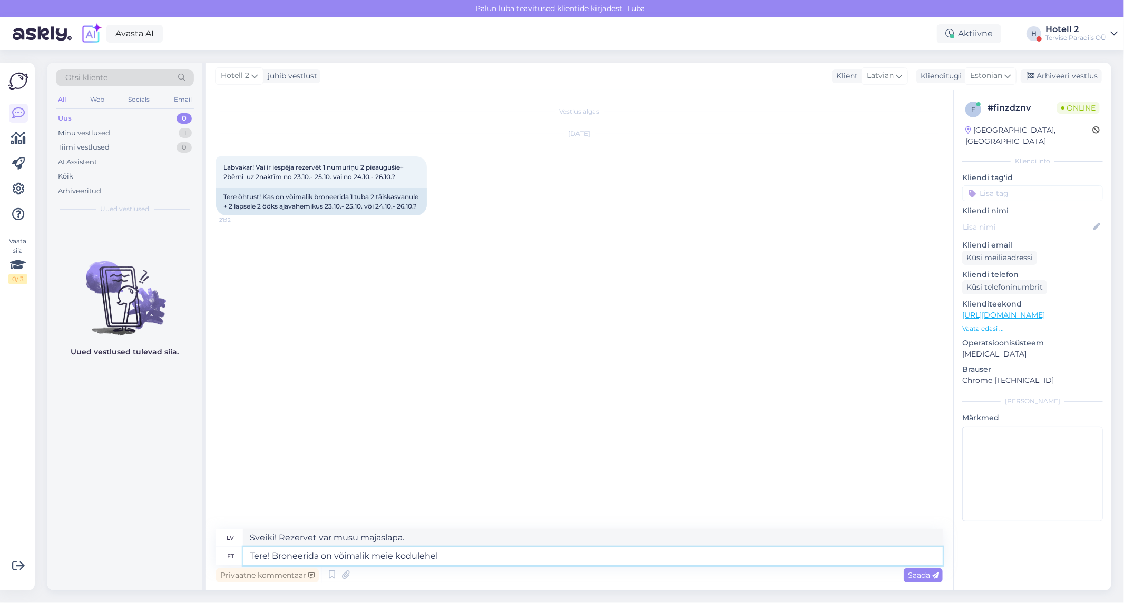
paste textarea "[URL][DOMAIN_NAME]"
type textarea "Tere! Broneerida on võimalik meie kodulehel [URL][DOMAIN_NAME]"
type textarea "Sveiki! Rezervēt [PERSON_NAME] mājaslapā [URL][DOMAIN_NAME] !/accommodation/sea…"
type textarea "Tere! Broneerida on võimalik meie kodulehel [URL][DOMAIN_NAME] va"
type textarea "Sveiki! Rezervēt [PERSON_NAME] mājaslapā [URL][DOMAIN_NAME] !/accommodation/sea…"
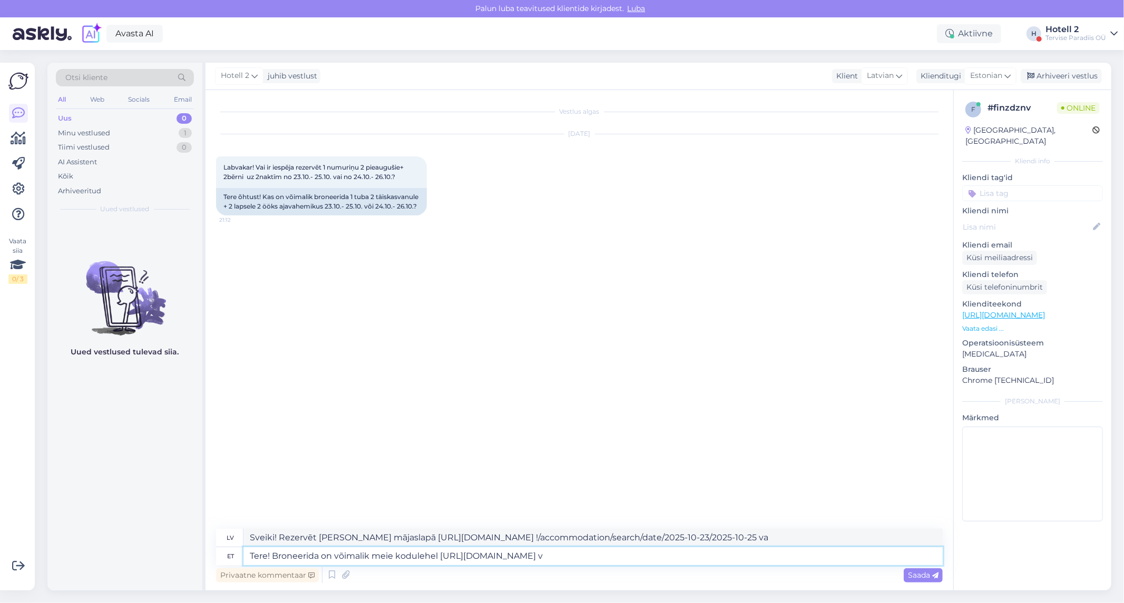
type textarea "Tere! Broneerida on võimalik meie kodulehel [URL][DOMAIN_NAME]"
type textarea "Sveiki! Rezervēt [PERSON_NAME] mājaslapā [URL][DOMAIN_NAME] !/accommodation/sea…"
type textarea "Tere! Broneerida on võimalik meie kodulehel [URL][DOMAIN_NAME]"
click at [936, 575] on icon at bounding box center [935, 576] width 6 height 6
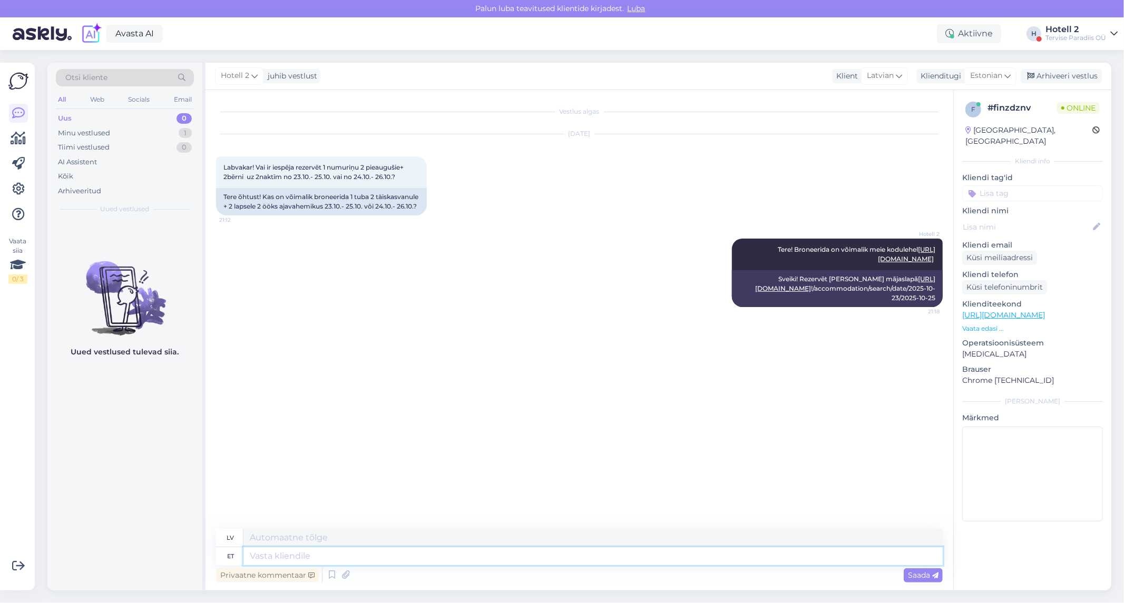
click at [345, 554] on textarea at bounding box center [592, 556] width 699 height 18
click at [104, 137] on div "Minu vestlused" at bounding box center [84, 133] width 52 height 11
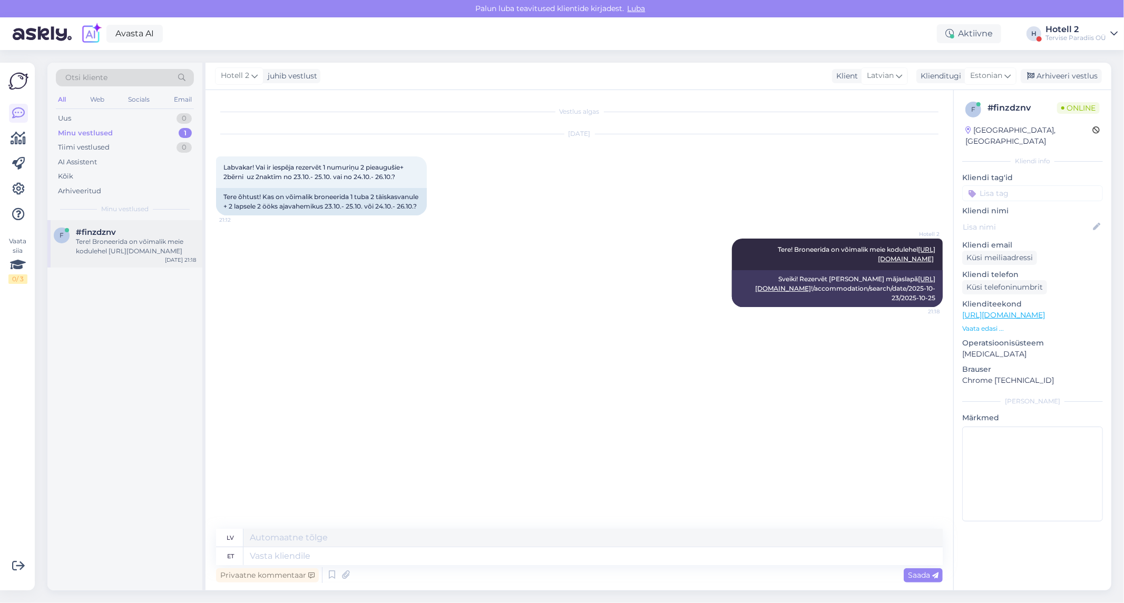
click at [112, 248] on div "Tere! Broneerida on võimalik meie kodulehel [URL][DOMAIN_NAME]" at bounding box center [136, 246] width 120 height 19
click at [1071, 69] on div "Arhiveeri vestlus" at bounding box center [1060, 76] width 81 height 14
